Goal: Task Accomplishment & Management: Manage account settings

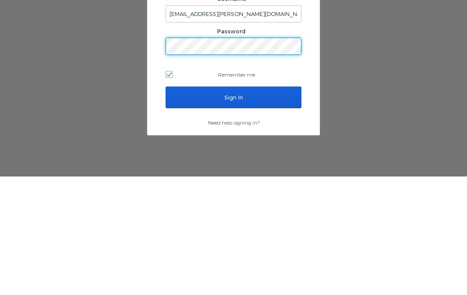
click at [414, 57] on div "Sign in to the WCI Command Center Username lgambardella@westmoreland.nyc Passwo…" at bounding box center [233, 146] width 467 height 216
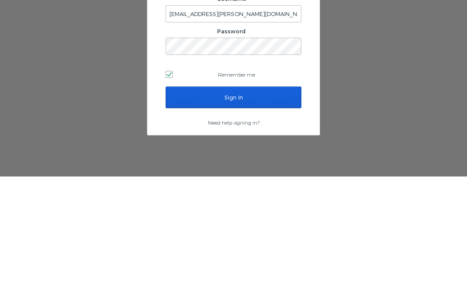
scroll to position [36, 0]
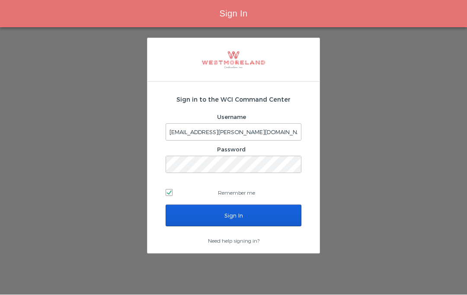
click at [261, 205] on input "Sign In" at bounding box center [233, 216] width 136 height 22
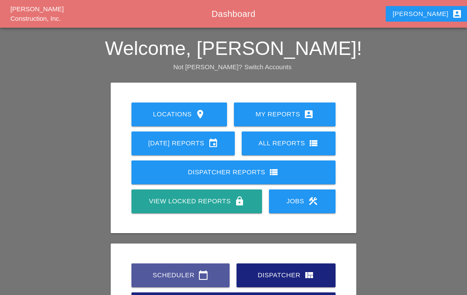
click at [197, 267] on link "Scheduler calendar_today" at bounding box center [180, 275] width 98 height 24
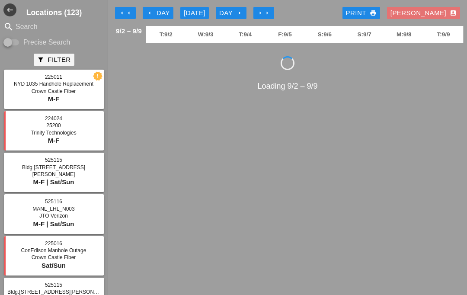
click at [125, 10] on icon "arrow_left" at bounding box center [121, 13] width 7 height 7
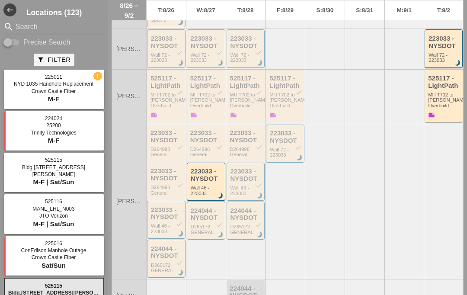
scroll to position [249, 0]
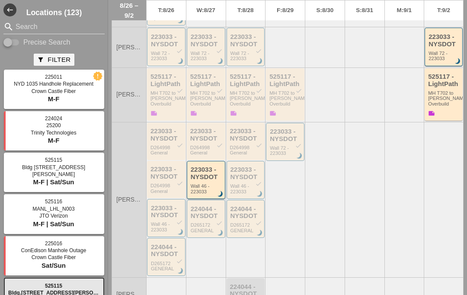
click at [203, 174] on div "223033 - NYSDOT" at bounding box center [207, 173] width 32 height 14
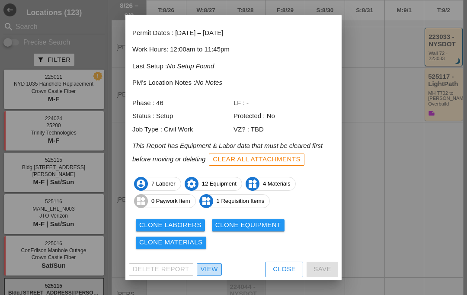
scroll to position [35, 0]
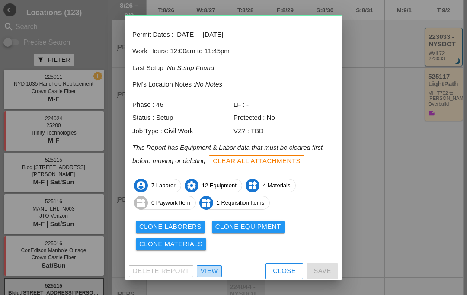
click at [208, 266] on div "View" at bounding box center [208, 271] width 17 height 10
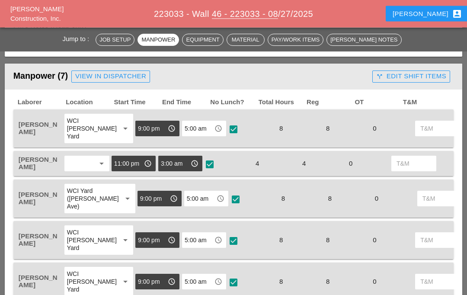
scroll to position [460, 0]
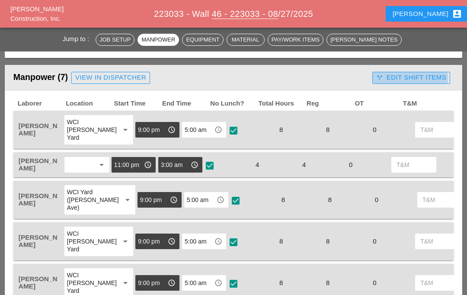
click at [432, 79] on div "call_split Edit Shift Items" at bounding box center [411, 78] width 70 height 10
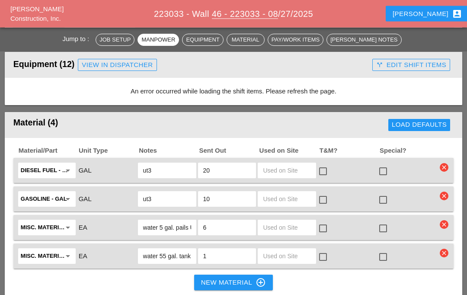
scroll to position [807, 0]
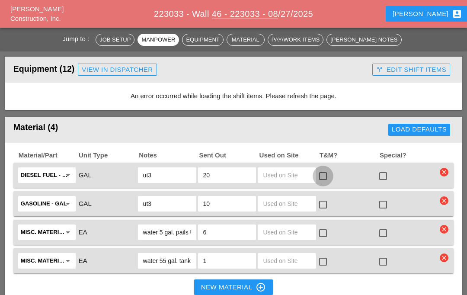
click at [329, 174] on div at bounding box center [322, 175] width 15 height 15
click at [324, 198] on div at bounding box center [322, 204] width 15 height 15
click at [324, 226] on div at bounding box center [322, 233] width 15 height 15
click at [325, 248] on div "Misc. Materials arrow_drop_down EA water 55 gal. tank FT2 1 check_box_outline_b…" at bounding box center [233, 260] width 440 height 25
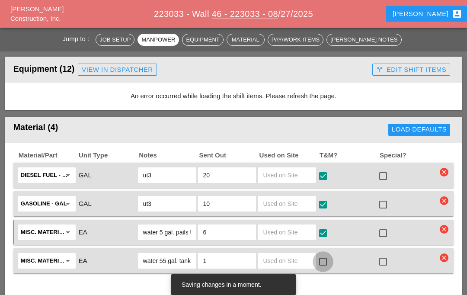
click at [326, 256] on div at bounding box center [322, 261] width 15 height 15
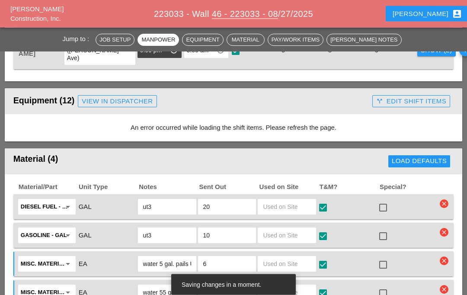
scroll to position [775, 0]
click at [328, 206] on div at bounding box center [322, 207] width 15 height 15
click at [322, 232] on div at bounding box center [322, 236] width 15 height 15
click at [321, 261] on div at bounding box center [322, 264] width 15 height 15
click at [323, 289] on div at bounding box center [322, 293] width 15 height 15
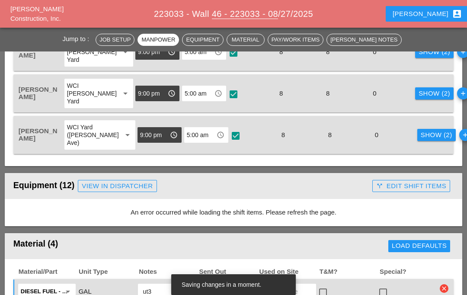
scroll to position [691, 0]
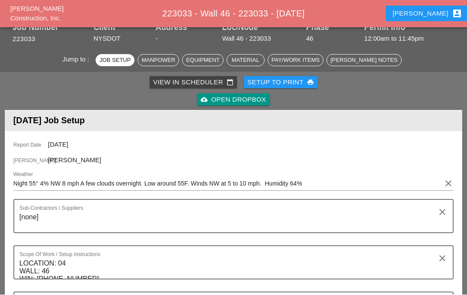
scroll to position [37, 0]
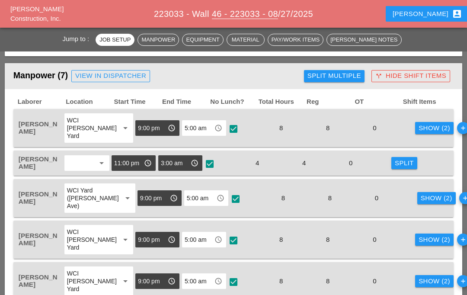
click at [424, 77] on div "call_split Hide Shift Items" at bounding box center [410, 76] width 71 height 10
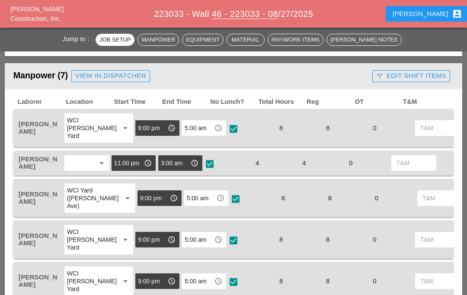
click at [422, 78] on div "call_split Edit Shift Items" at bounding box center [411, 76] width 70 height 10
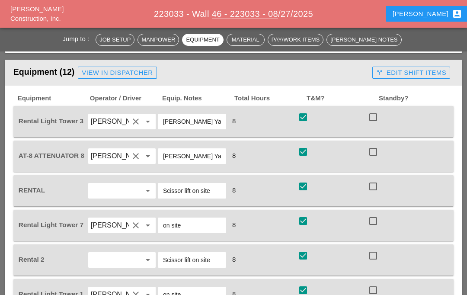
scroll to position [801, 0]
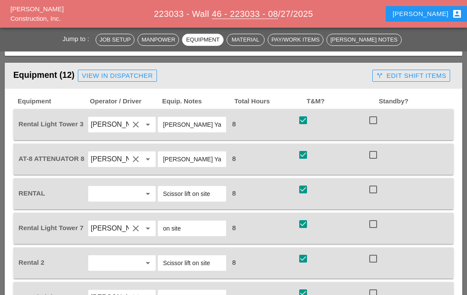
click at [422, 71] on div "call_split Edit Shift Items" at bounding box center [411, 76] width 70 height 10
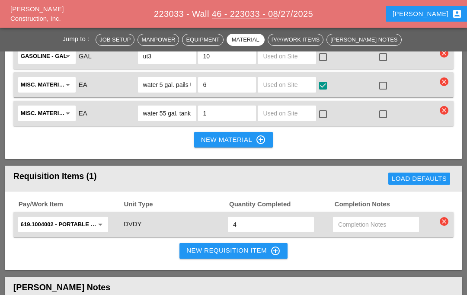
scroll to position [1330, 0]
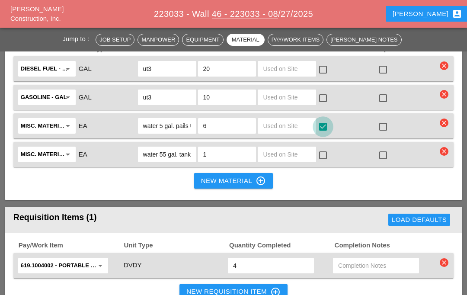
click at [324, 119] on div at bounding box center [322, 126] width 15 height 15
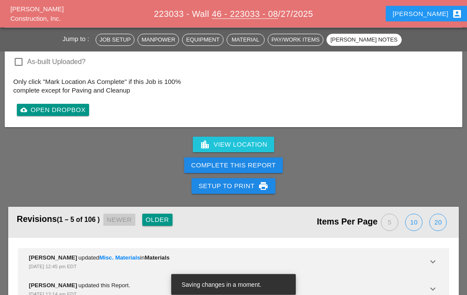
scroll to position [1824, 0]
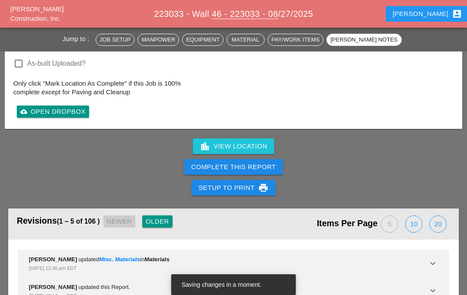
click at [277, 165] on button "Complete This Report" at bounding box center [233, 167] width 99 height 16
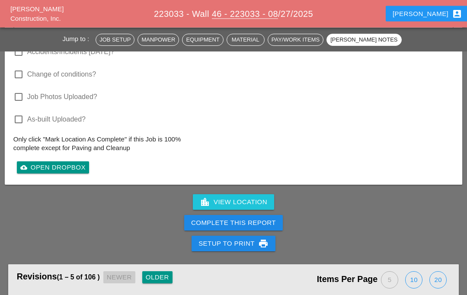
click at [274, 219] on button "Complete This Report" at bounding box center [233, 223] width 99 height 16
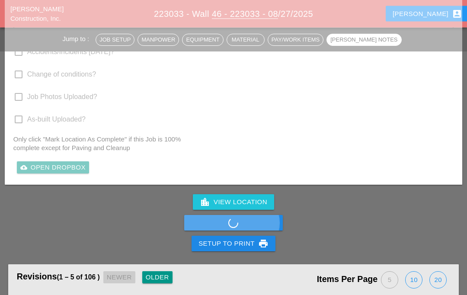
scroll to position [1768, 0]
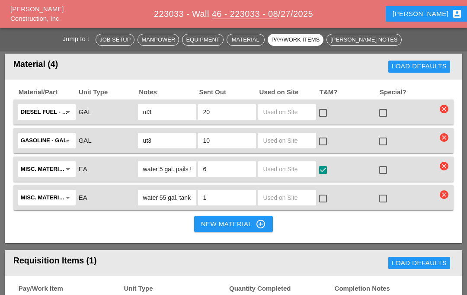
click at [318, 172] on div at bounding box center [322, 169] width 15 height 15
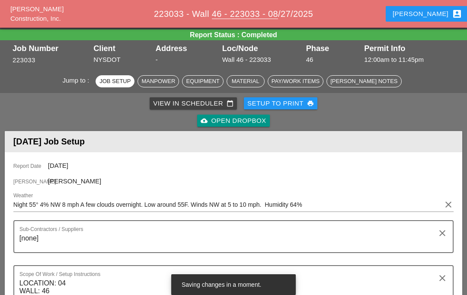
scroll to position [0, 0]
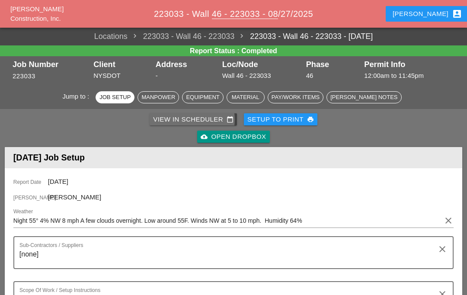
click at [176, 117] on div "View in Scheduler calendar_today" at bounding box center [193, 119] width 80 height 10
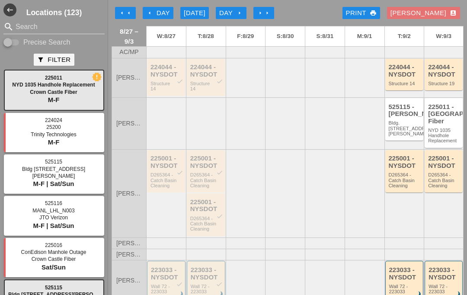
click at [161, 10] on div "arrow_left Day" at bounding box center [158, 13] width 24 height 10
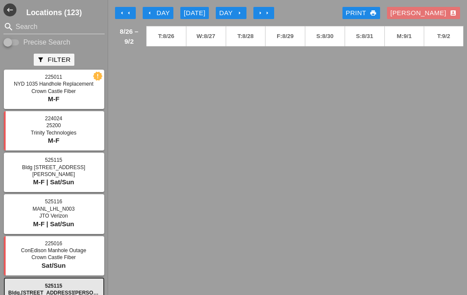
click at [162, 16] on div "arrow_left Day" at bounding box center [158, 13] width 24 height 10
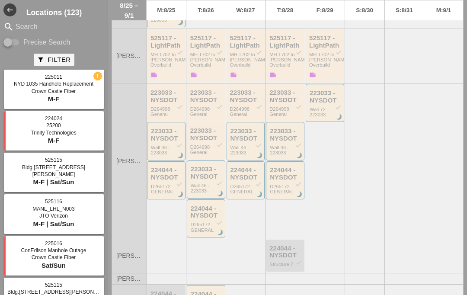
scroll to position [392, 0]
click at [174, 166] on div "224044 - NYSDOT check" at bounding box center [167, 173] width 32 height 14
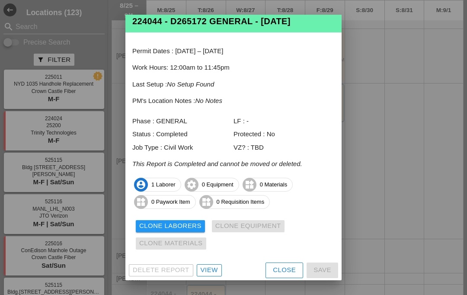
scroll to position [17, 0]
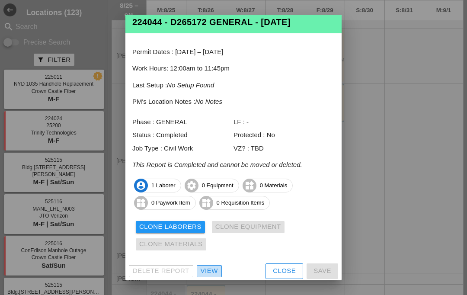
click at [203, 270] on div "View" at bounding box center [208, 271] width 17 height 10
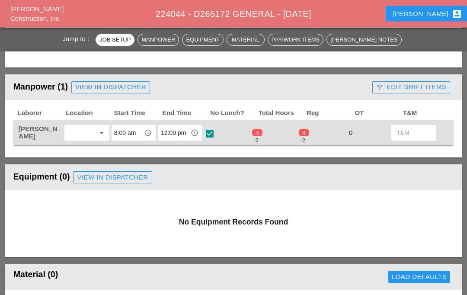
scroll to position [348, 0]
click at [424, 82] on div "call_split Edit Shift Items" at bounding box center [411, 87] width 70 height 10
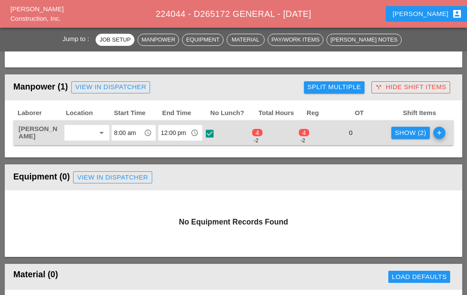
click at [417, 124] on div "Show (2) add" at bounding box center [418, 133] width 56 height 18
click at [414, 129] on div "Show (2)" at bounding box center [410, 133] width 32 height 10
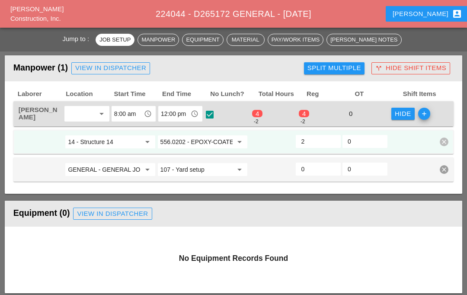
scroll to position [367, 0]
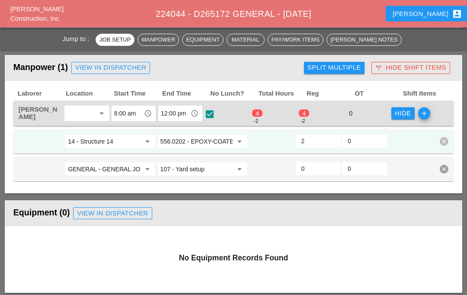
click at [318, 171] on input "0" at bounding box center [318, 169] width 35 height 14
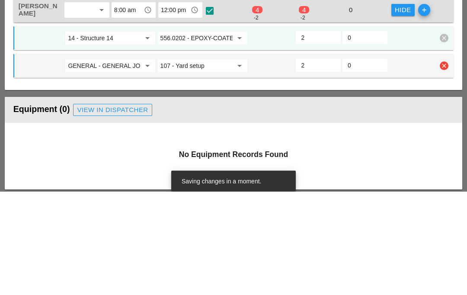
type input "2"
click at [321, 134] on input "2" at bounding box center [318, 141] width 35 height 14
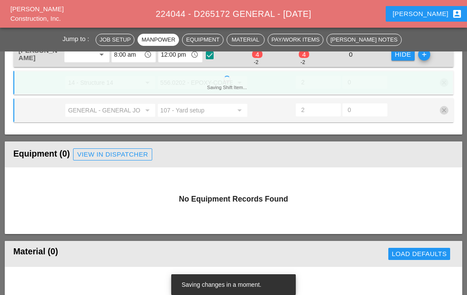
scroll to position [426, 0]
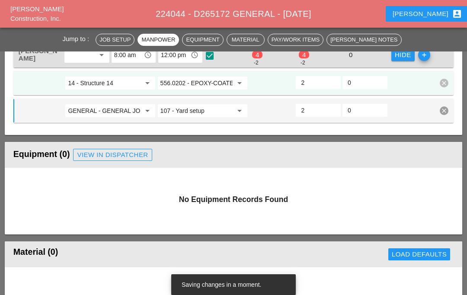
click at [324, 77] on input "2" at bounding box center [318, 83] width 35 height 14
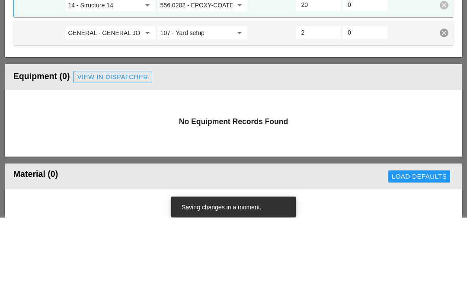
click at [330, 76] on input "20" at bounding box center [318, 83] width 35 height 14
type input "2"
click at [194, 104] on input "107 - Yard setup" at bounding box center [196, 111] width 72 height 14
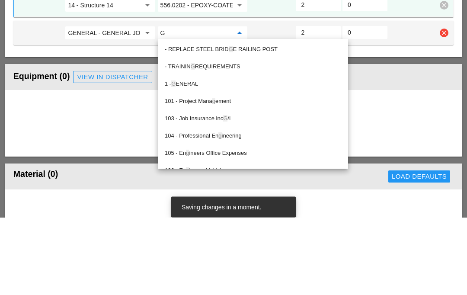
type input "Ge"
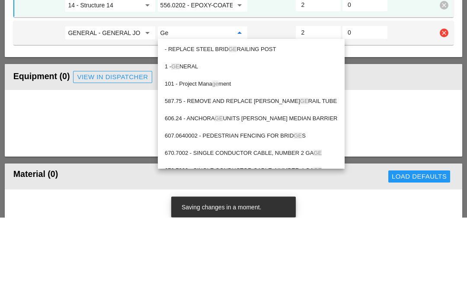
click at [218, 139] on div "1 - GE NERAL" at bounding box center [251, 144] width 173 height 10
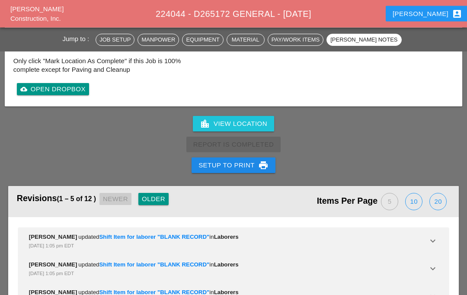
scroll to position [1106, 0]
